Goal: Transaction & Acquisition: Purchase product/service

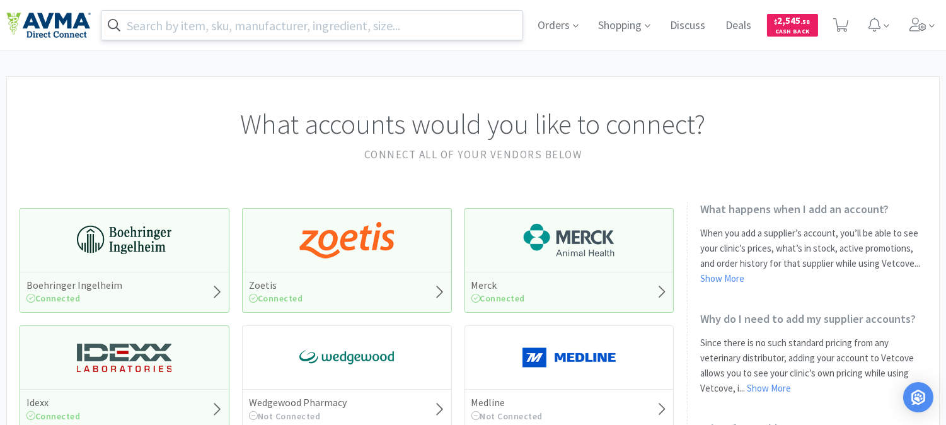
click at [291, 22] on input "text" at bounding box center [312, 25] width 421 height 29
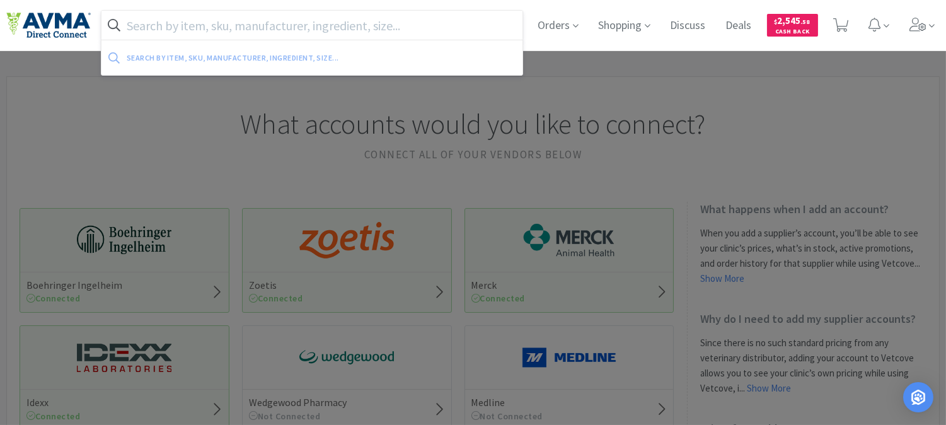
paste input "078929493"
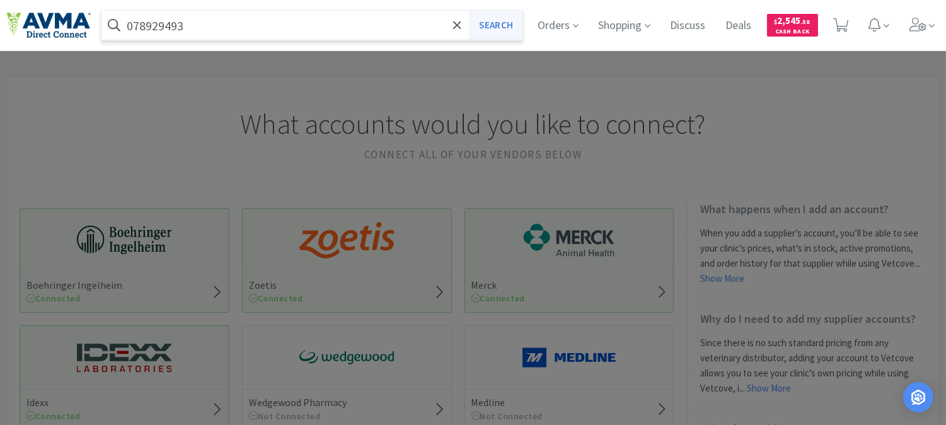
type input "078929493"
click at [501, 25] on button "Search" at bounding box center [496, 25] width 52 height 29
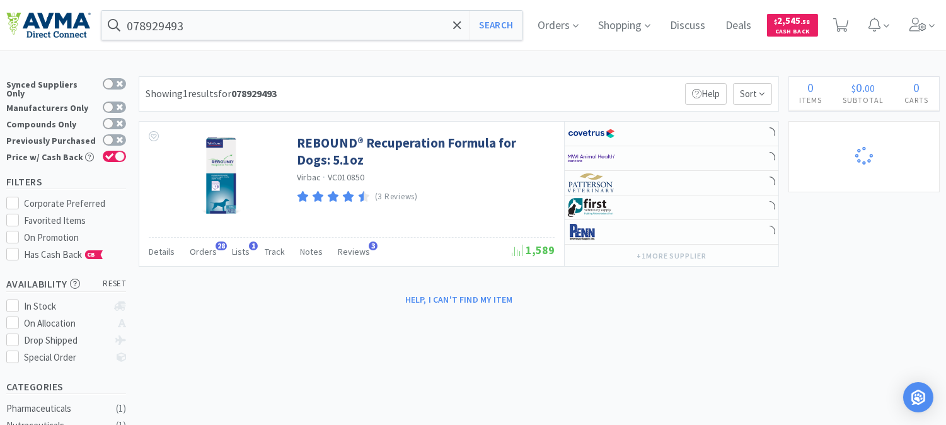
select select "1"
select select "25"
select select "3"
select select "1"
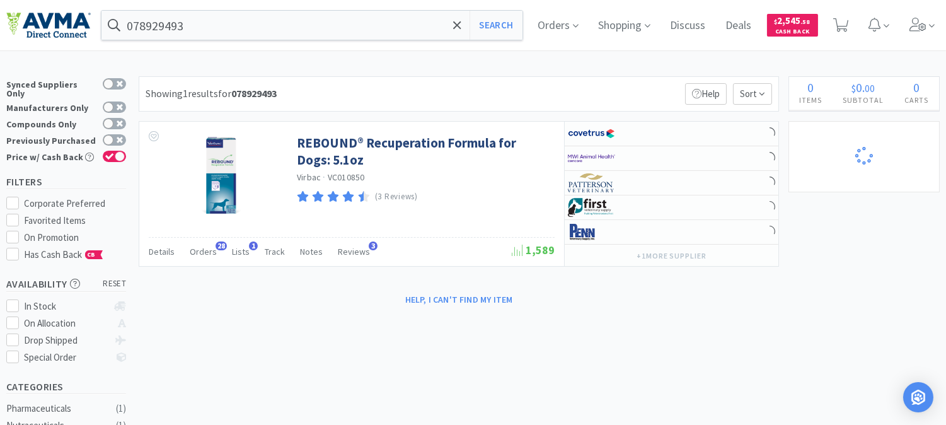
select select "1"
select select "2"
select select "3"
select select "96"
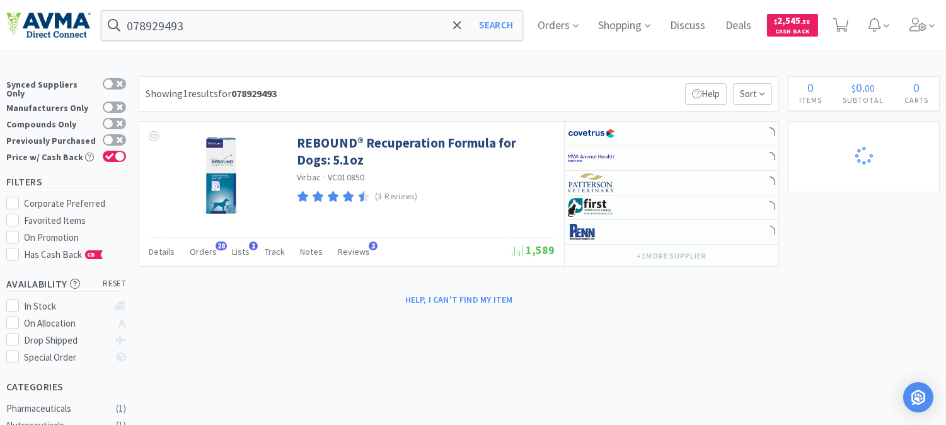
select select "3"
select select "1"
select select "12"
select select "1"
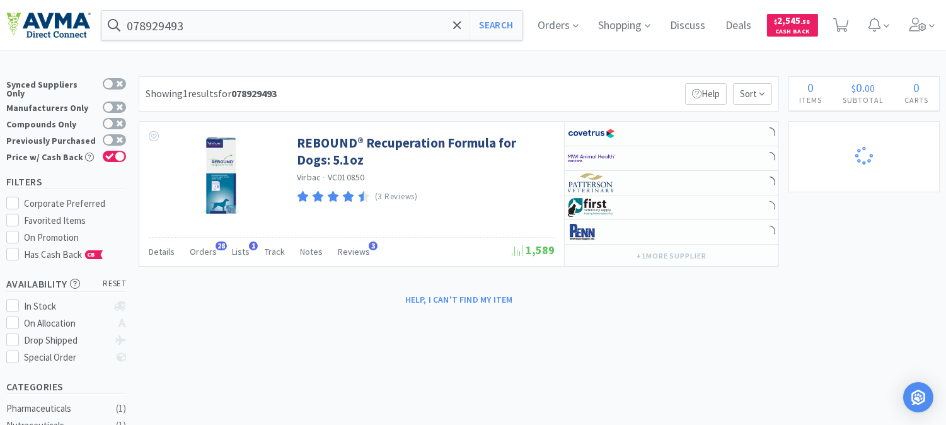
select select "1"
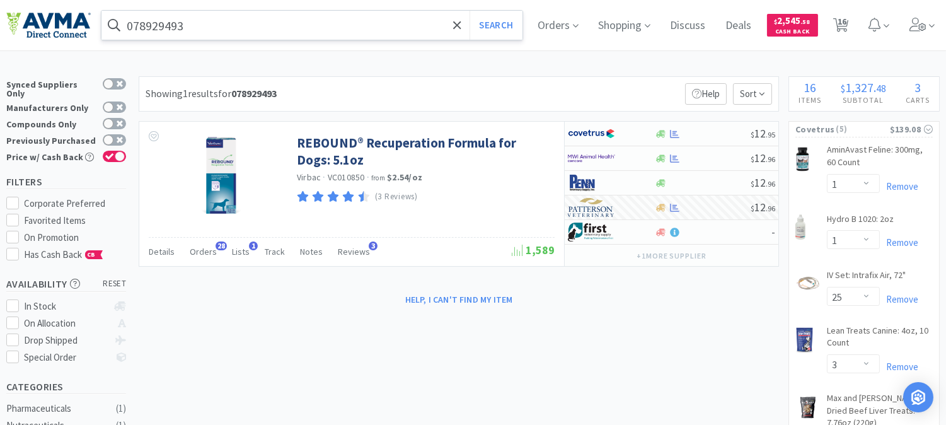
click at [268, 22] on input "078929493" at bounding box center [312, 25] width 421 height 29
click at [602, 85] on div at bounding box center [473, 212] width 946 height 425
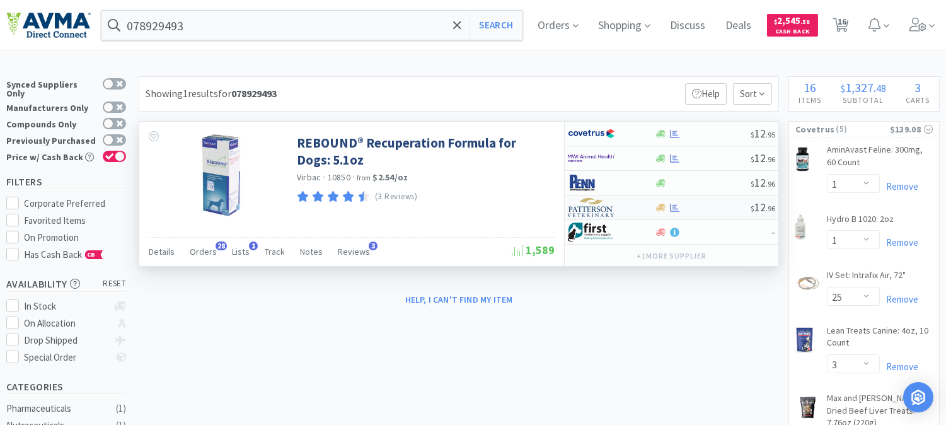
click at [596, 209] on img at bounding box center [591, 207] width 47 height 19
select select "1"
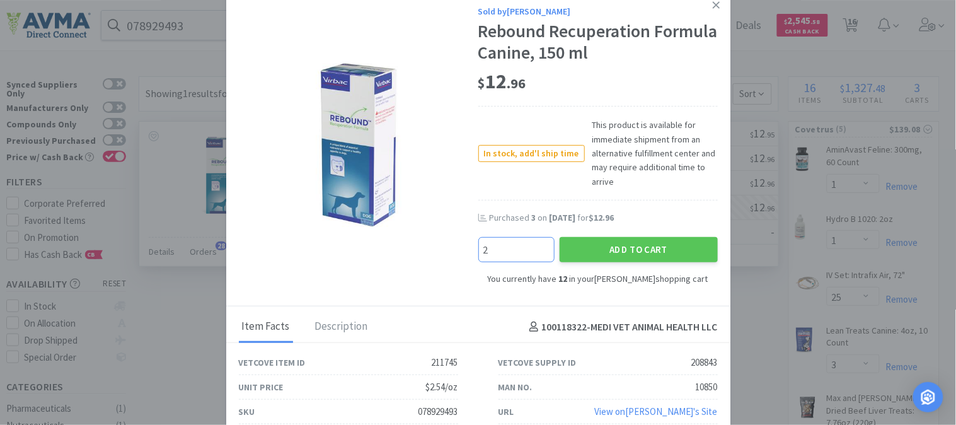
type input "2"
click at [627, 253] on button "Add to Cart" at bounding box center [639, 249] width 158 height 25
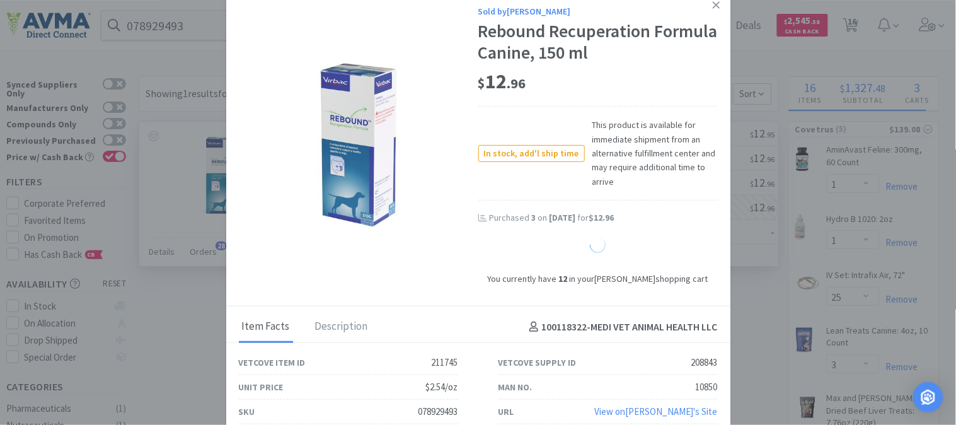
select select "14"
